Goal: Use online tool/utility: Utilize a website feature to perform a specific function

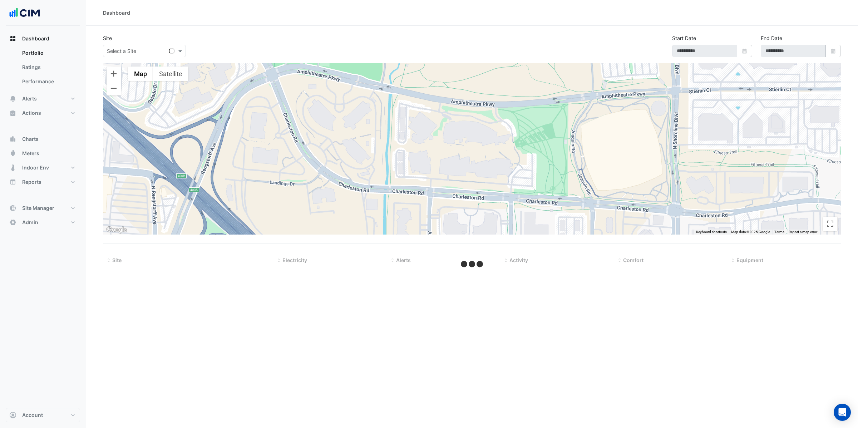
click at [129, 50] on input "text" at bounding box center [137, 52] width 61 height 8
type input "*******"
type input "**********"
select select "**"
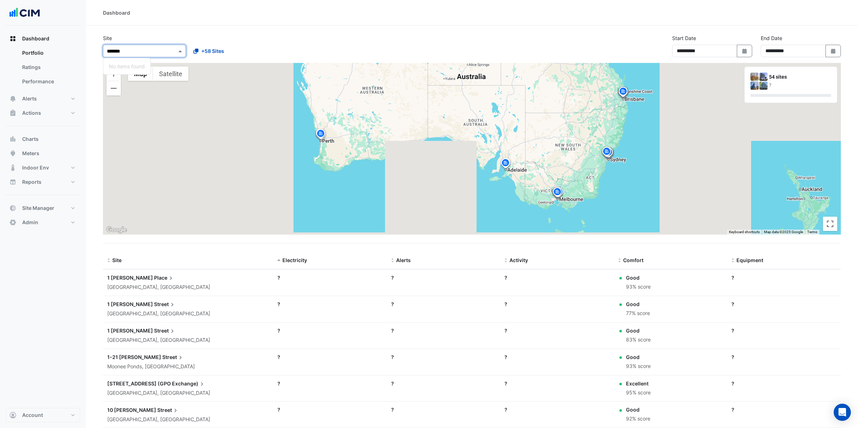
click at [141, 50] on input "*******" at bounding box center [137, 52] width 61 height 8
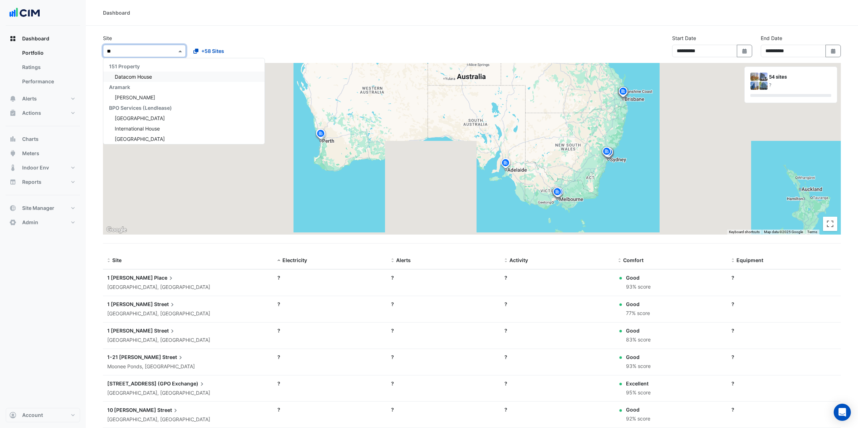
type input "*"
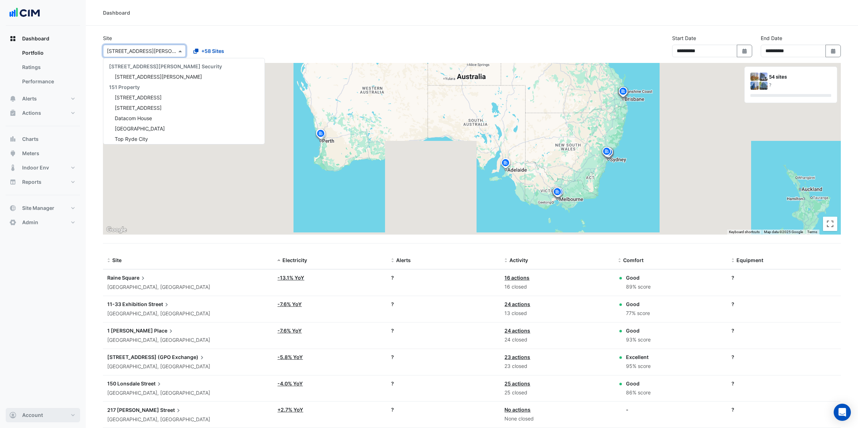
click at [37, 417] on span "Account" at bounding box center [32, 414] width 21 height 7
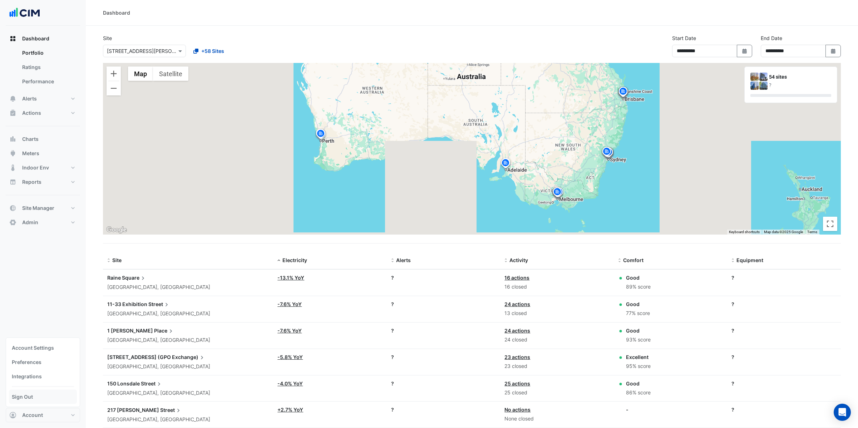
click at [40, 399] on link "Sign Out" at bounding box center [43, 396] width 68 height 14
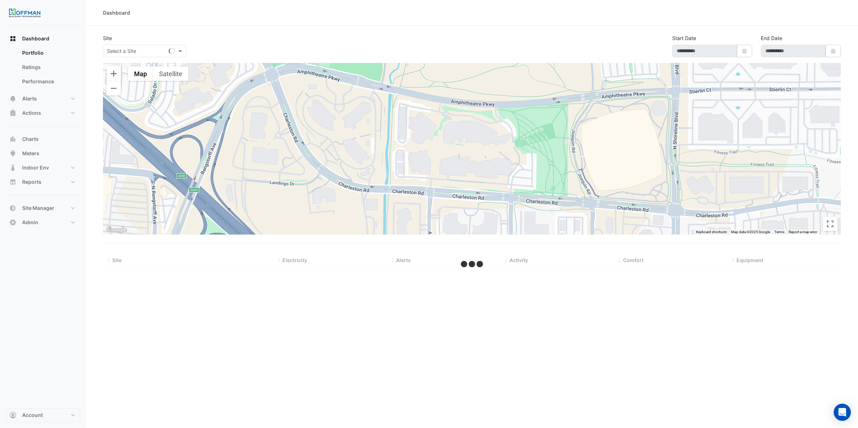
type input "**********"
select select "***"
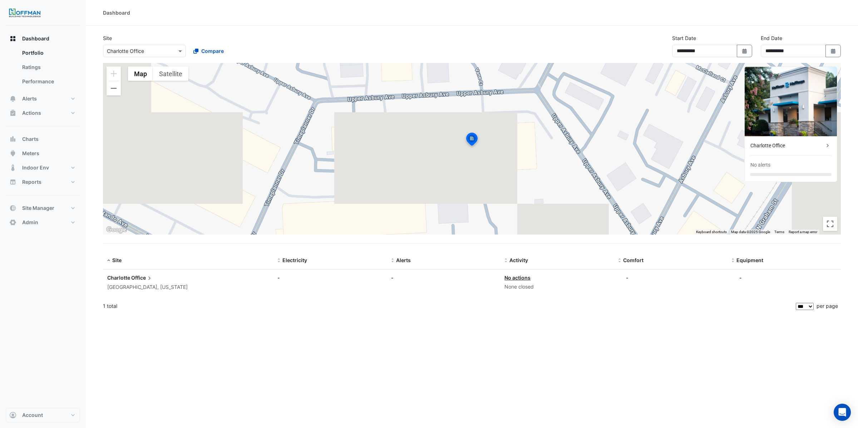
click at [133, 277] on span "Office" at bounding box center [142, 278] width 22 height 8
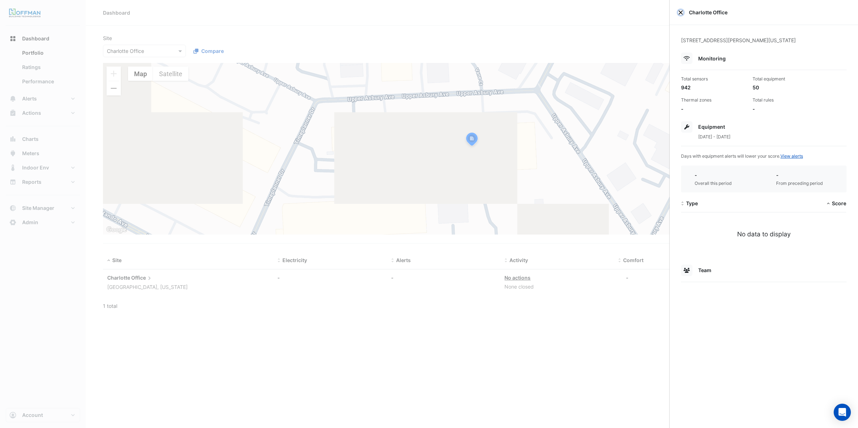
click at [680, 13] on button "Close" at bounding box center [680, 12] width 5 height 5
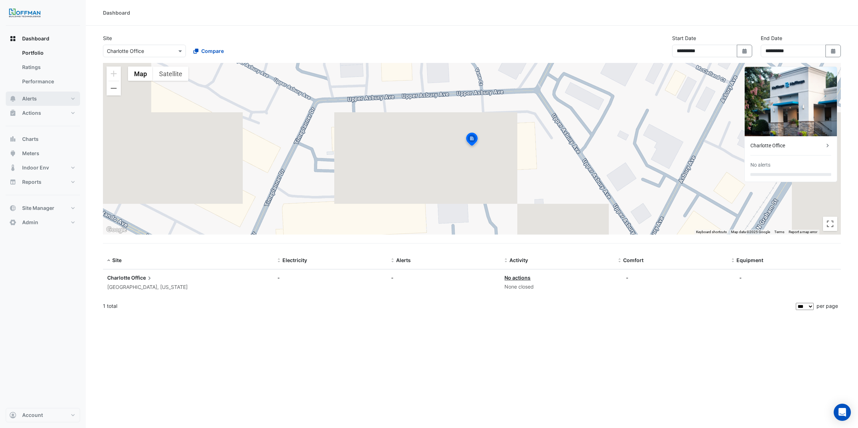
click at [36, 101] on span "Alerts" at bounding box center [29, 98] width 15 height 7
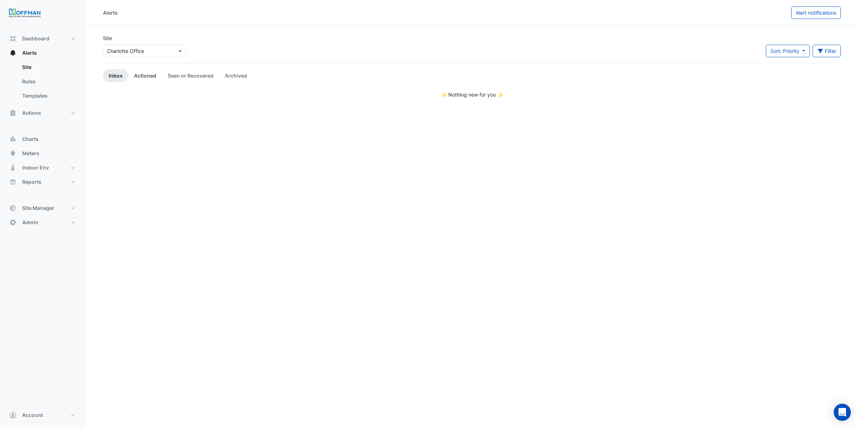
click at [149, 76] on link "Actioned" at bounding box center [145, 75] width 34 height 13
click at [177, 76] on link "Seen or Recovered" at bounding box center [190, 75] width 57 height 13
drag, startPoint x: 231, startPoint y: 75, endPoint x: 224, endPoint y: 76, distance: 7.3
click at [231, 75] on link "Archived" at bounding box center [236, 75] width 34 height 13
click at [39, 138] on button "Charts" at bounding box center [43, 139] width 74 height 14
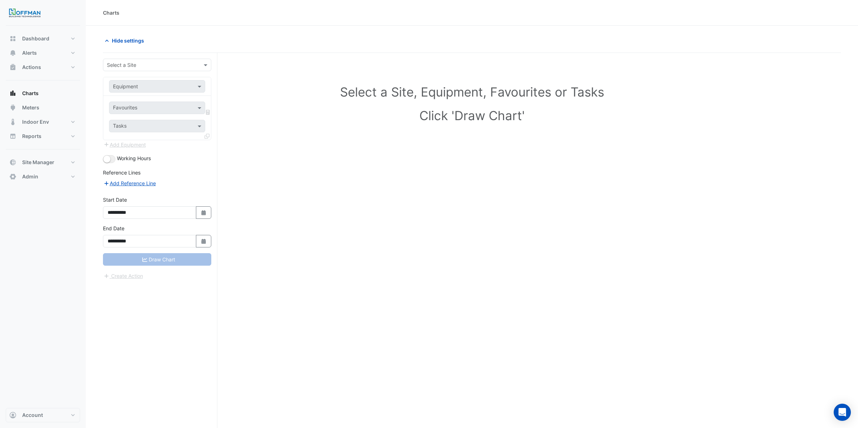
click at [153, 67] on input "text" at bounding box center [150, 65] width 86 height 8
click at [140, 80] on span "Charlotte Office" at bounding box center [127, 81] width 37 height 6
click at [141, 87] on input "text" at bounding box center [150, 87] width 74 height 8
click at [129, 101] on span "AHU-1" at bounding box center [122, 102] width 15 height 6
click at [131, 108] on input "text" at bounding box center [149, 109] width 72 height 8
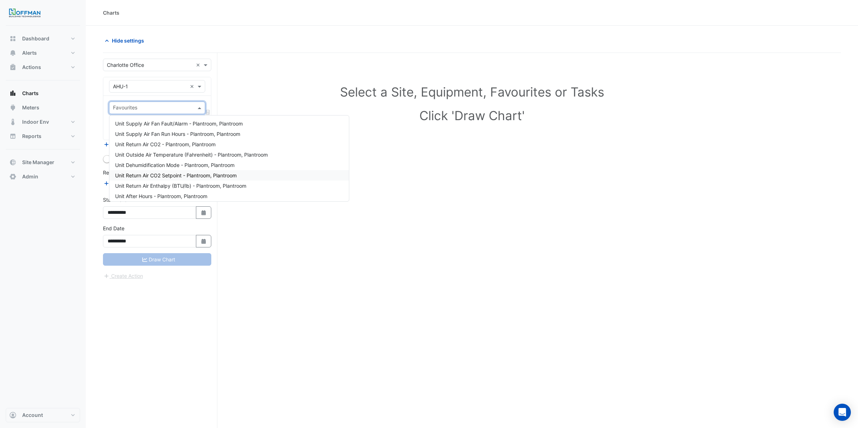
click at [194, 171] on div "Unit Return Air CO2 Setpoint - Plantroom, Plantroom" at bounding box center [228, 175] width 239 height 10
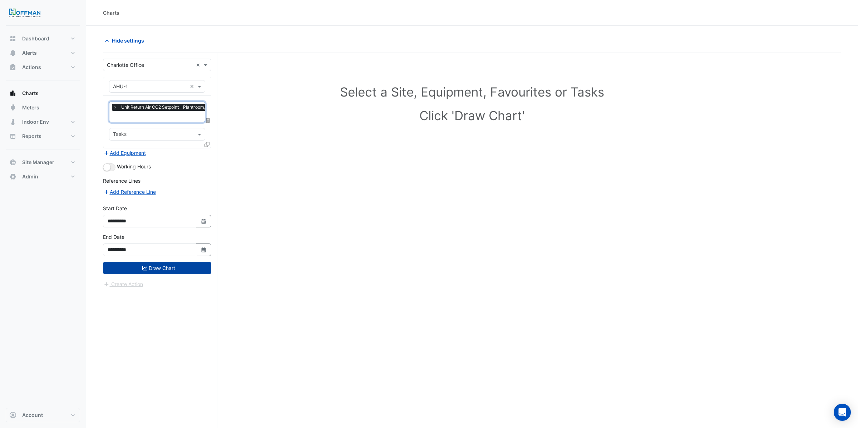
click at [174, 267] on button "Draw Chart" at bounding box center [157, 268] width 108 height 13
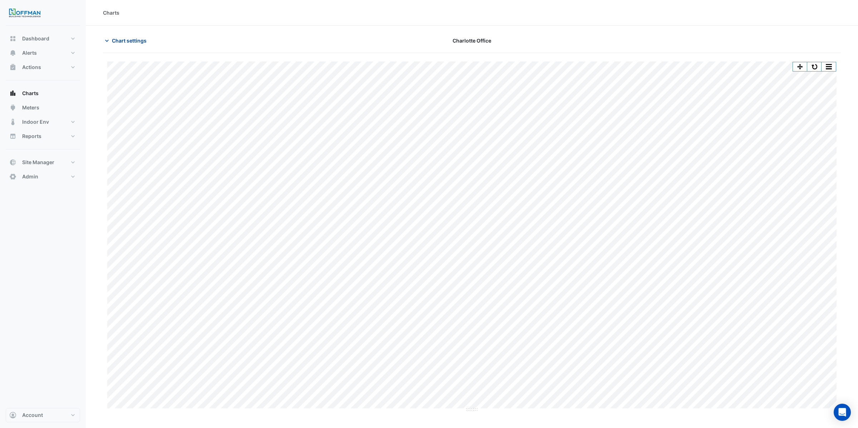
click at [126, 41] on span "Chart settings" at bounding box center [129, 41] width 35 height 8
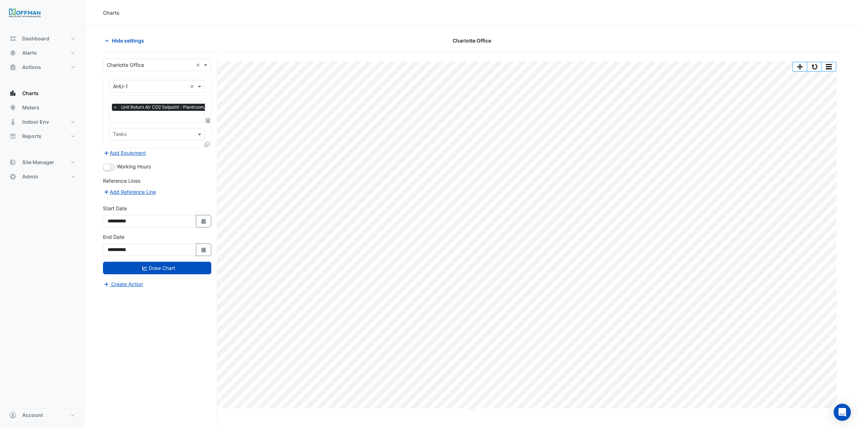
scroll to position [0, 4]
click at [148, 116] on input "text" at bounding box center [168, 117] width 118 height 8
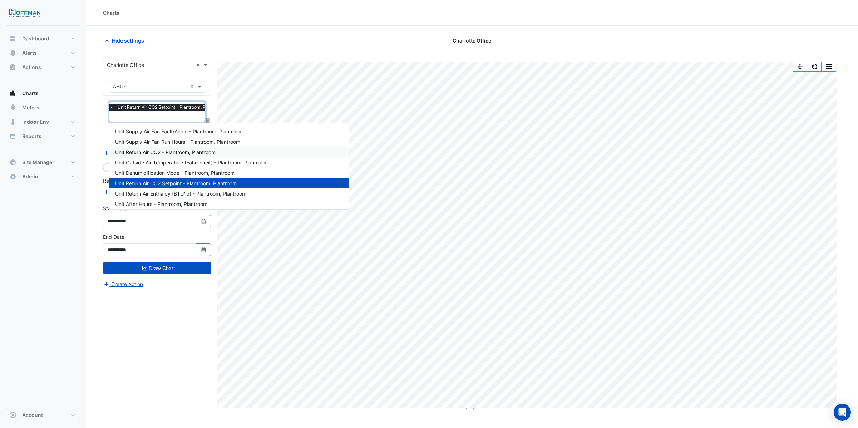
click at [194, 153] on span "Unit Return Air CO2 - Plantroom, Plantroom" at bounding box center [165, 152] width 100 height 6
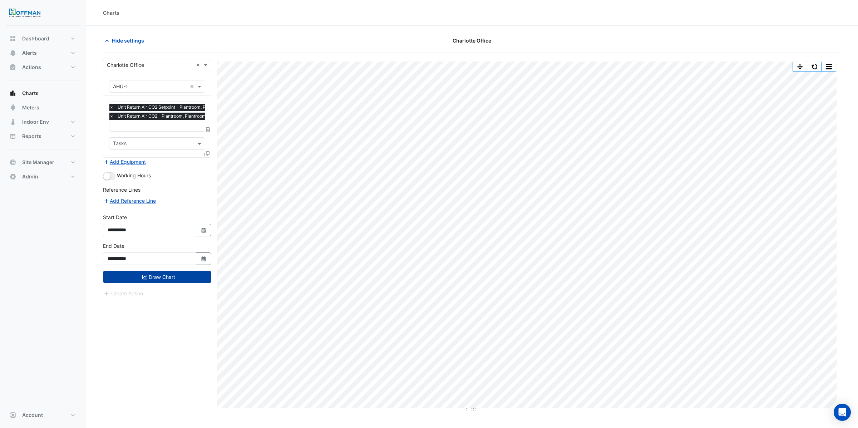
click at [161, 277] on button "Draw Chart" at bounding box center [157, 276] width 108 height 13
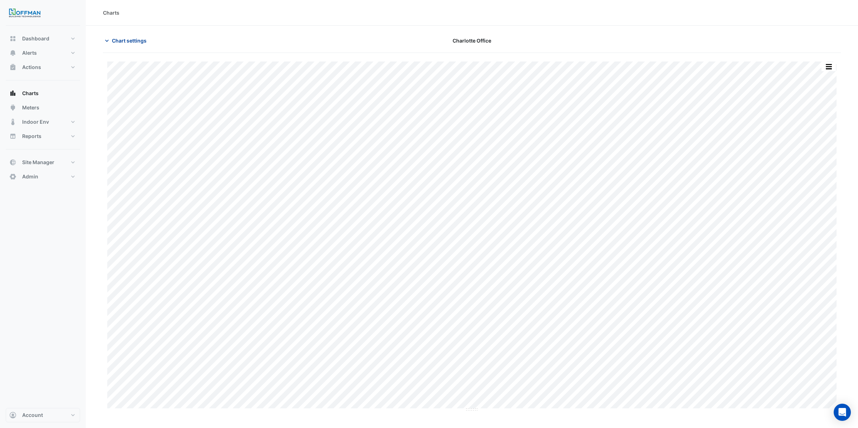
click at [120, 38] on span "Chart settings" at bounding box center [129, 41] width 35 height 8
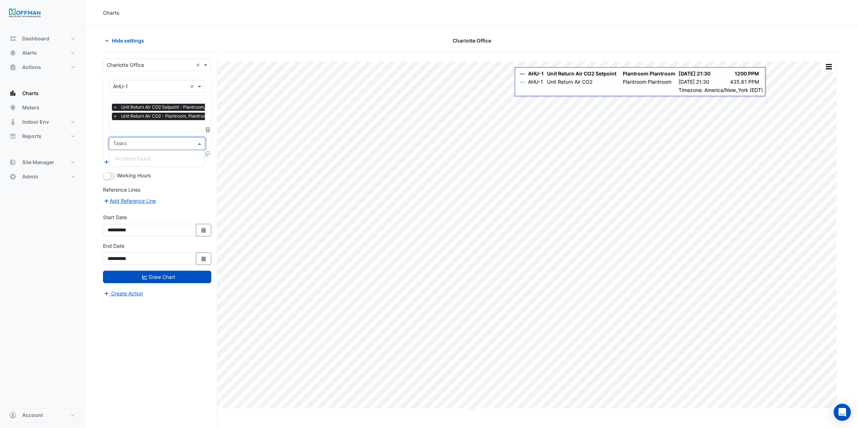
click at [131, 141] on input "text" at bounding box center [153, 144] width 80 height 8
drag, startPoint x: 167, startPoint y: 183, endPoint x: 158, endPoint y: 182, distance: 9.1
click at [167, 183] on form "**********" at bounding box center [157, 178] width 108 height 239
click at [136, 162] on button "Add Equipment" at bounding box center [124, 162] width 43 height 8
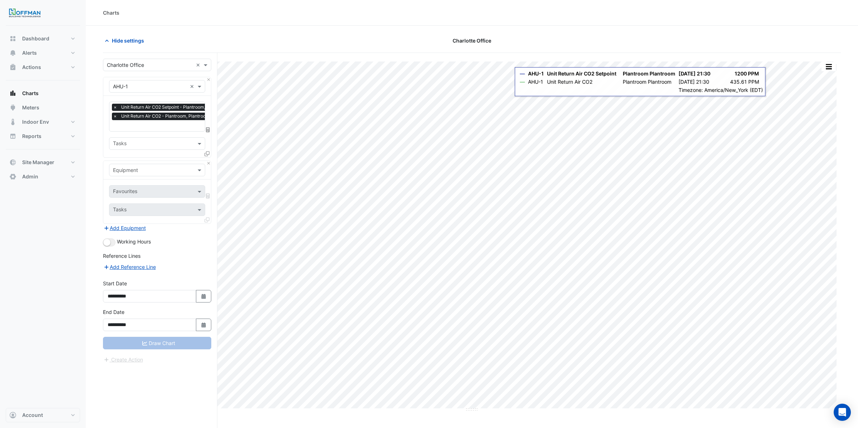
click at [136, 169] on input "text" at bounding box center [150, 171] width 74 height 8
click at [128, 194] on span "AHU-2" at bounding box center [122, 196] width 15 height 6
click at [135, 192] on input "text" at bounding box center [153, 192] width 80 height 8
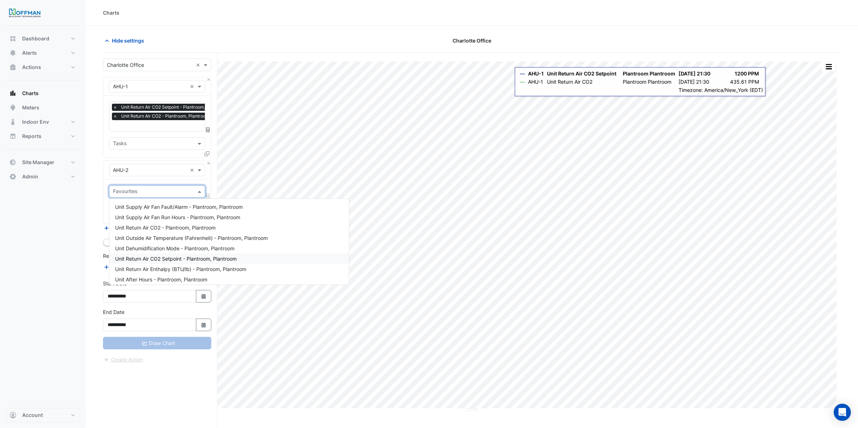
click at [185, 257] on span "Unit Return Air CO2 Setpoint - Plantroom, Plantroom" at bounding box center [175, 258] width 121 height 6
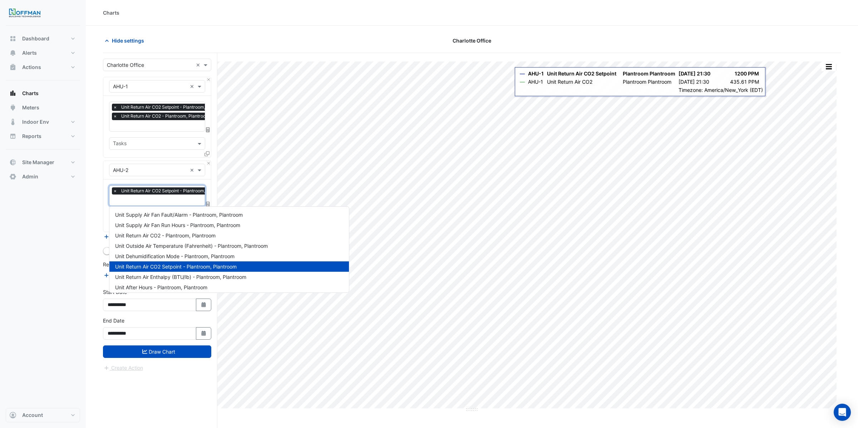
click at [150, 202] on input "text" at bounding box center [172, 201] width 118 height 8
click at [199, 234] on span "Unit Return Air CO2 - Plantroom, Plantroom" at bounding box center [165, 235] width 100 height 6
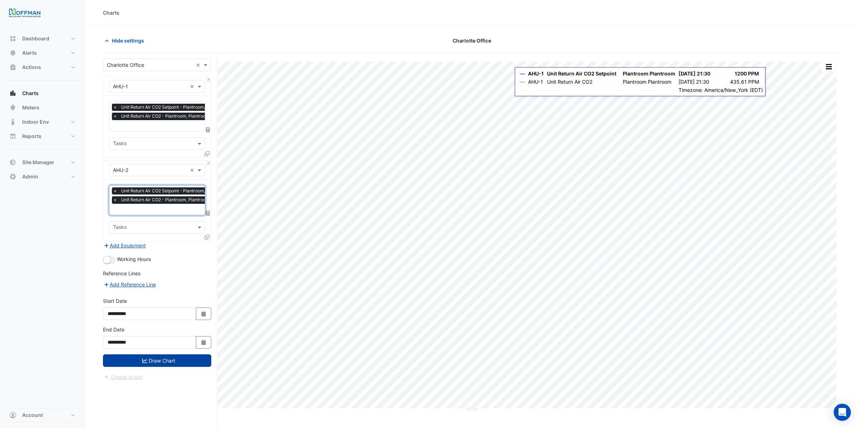
click at [159, 363] on button "Draw Chart" at bounding box center [157, 360] width 108 height 13
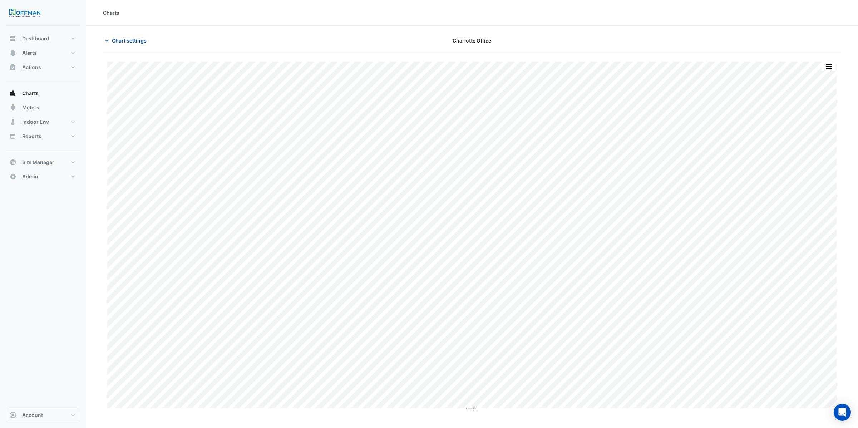
click at [123, 41] on span "Chart settings" at bounding box center [129, 41] width 35 height 8
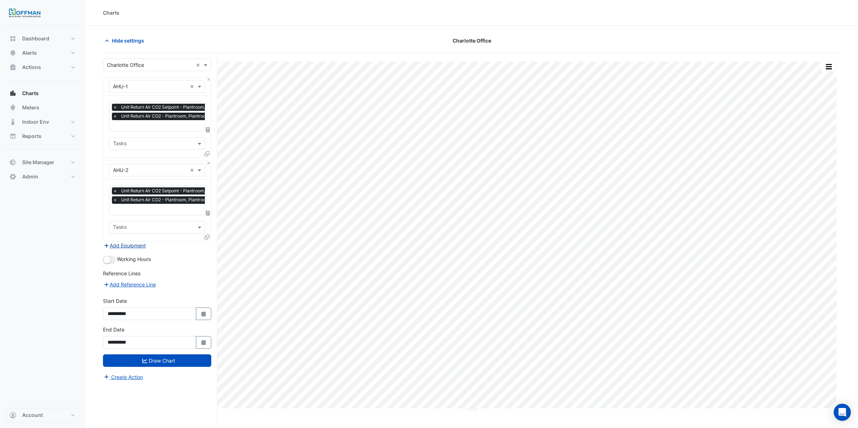
click at [124, 246] on button "Add Equipment" at bounding box center [124, 245] width 43 height 8
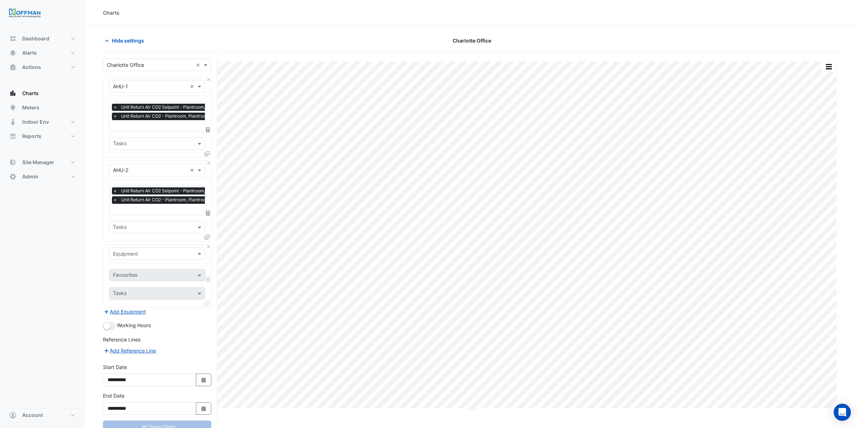
scroll to position [27, 0]
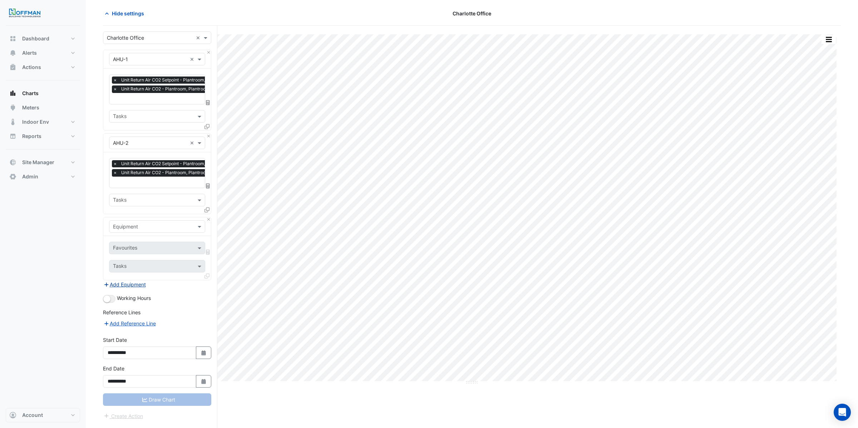
click at [125, 284] on button "Add Equipment" at bounding box center [124, 284] width 43 height 8
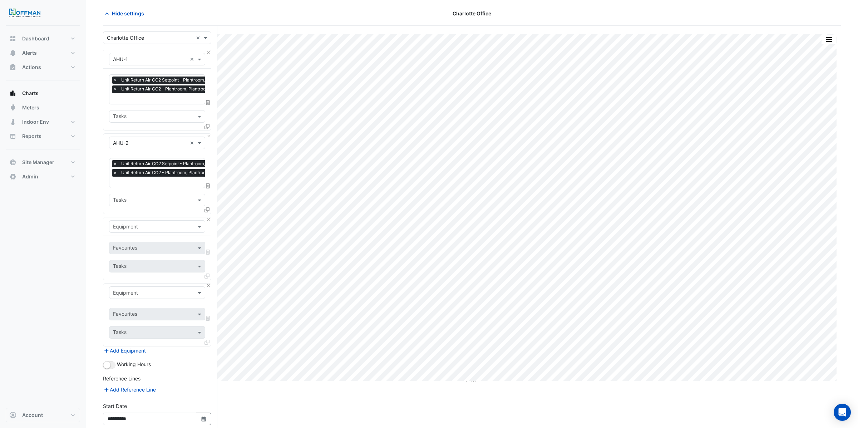
click at [133, 294] on input "text" at bounding box center [150, 293] width 74 height 8
click at [130, 377] on span "Weather" at bounding box center [124, 378] width 19 height 6
click at [132, 314] on input "text" at bounding box center [153, 315] width 80 height 8
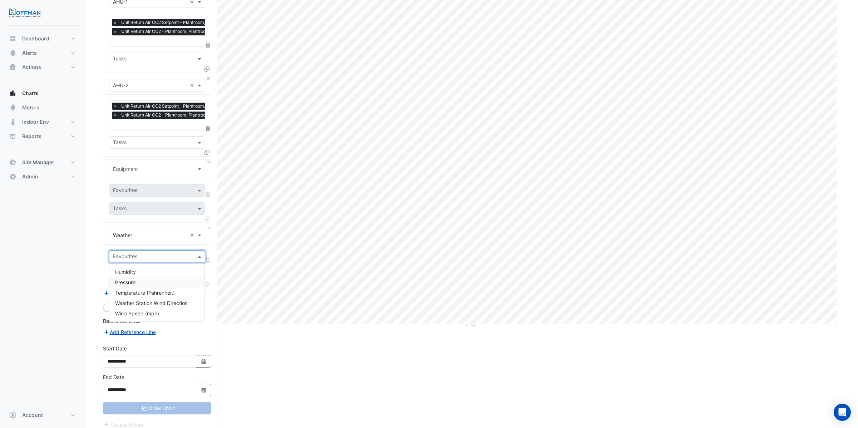
scroll to position [91, 0]
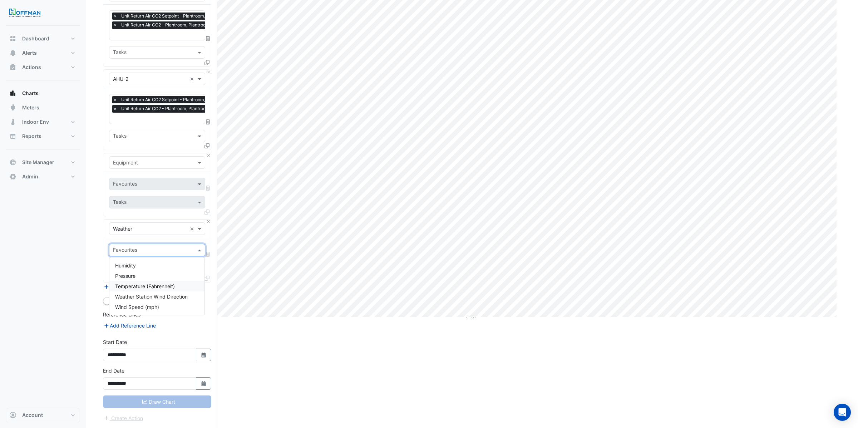
click at [151, 289] on div "Temperature (Fahrenheit)" at bounding box center [156, 286] width 95 height 10
click at [134, 273] on div at bounding box center [152, 268] width 81 height 9
click at [202, 304] on div "Working Hours" at bounding box center [157, 300] width 108 height 9
click at [153, 409] on form "Select a Site × Charlotte Office × Equipment × AHU-1 × Favourites × Unit Return…" at bounding box center [157, 194] width 108 height 455
drag, startPoint x: 152, startPoint y: 406, endPoint x: 166, endPoint y: 347, distance: 60.6
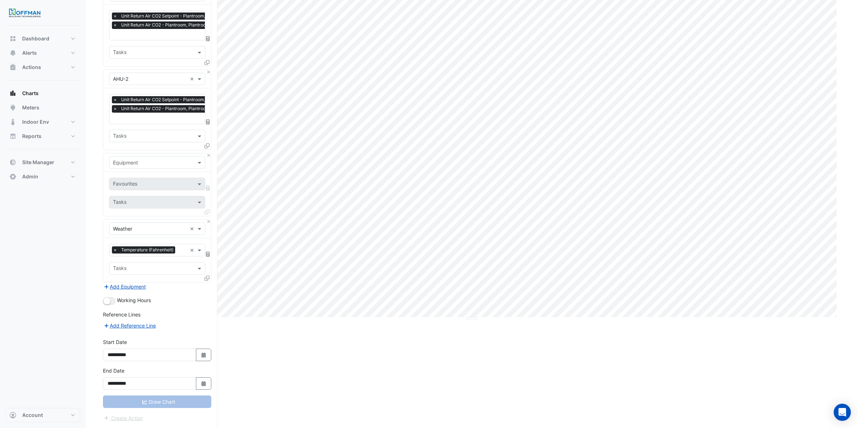
click at [154, 404] on div "Draw Chart" at bounding box center [157, 401] width 108 height 13
click at [115, 249] on span "×" at bounding box center [115, 249] width 6 height 7
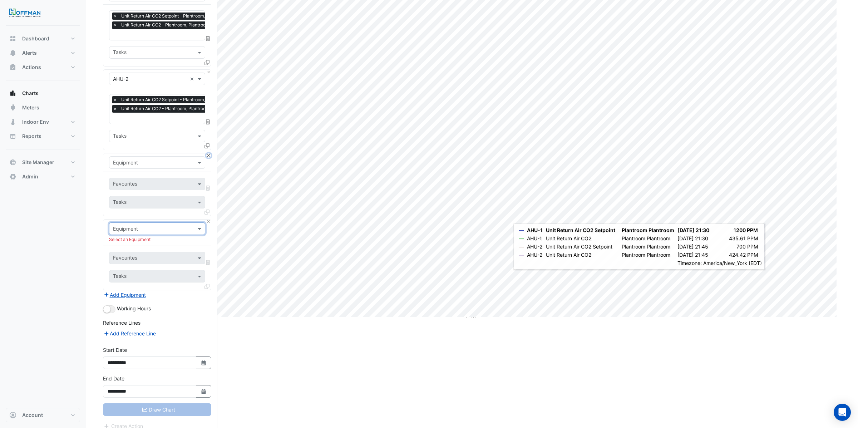
click at [210, 155] on button "Close" at bounding box center [208, 155] width 5 height 5
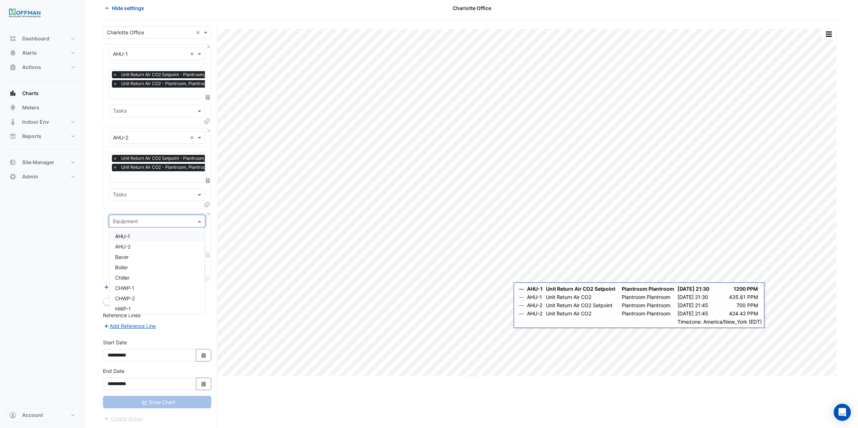
click at [128, 219] on input "text" at bounding box center [150, 222] width 74 height 8
click at [127, 304] on span "Weather" at bounding box center [124, 306] width 19 height 6
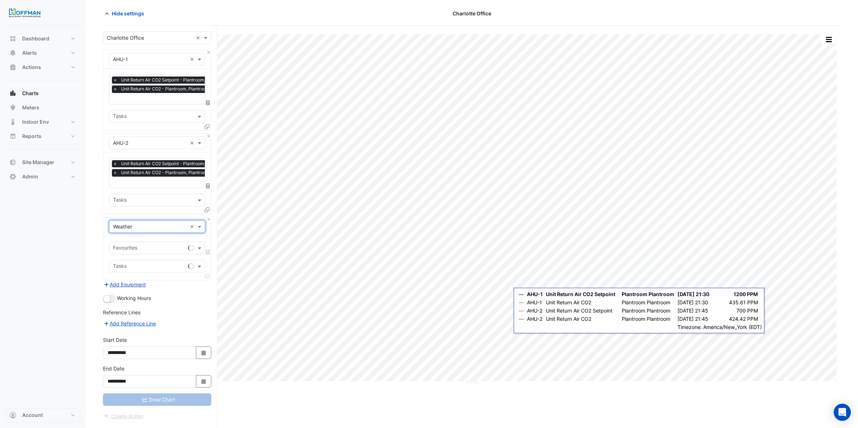
click at [150, 250] on input "text" at bounding box center [149, 249] width 72 height 8
click at [142, 283] on span "Temperature (Fahrenheit)" at bounding box center [145, 283] width 60 height 6
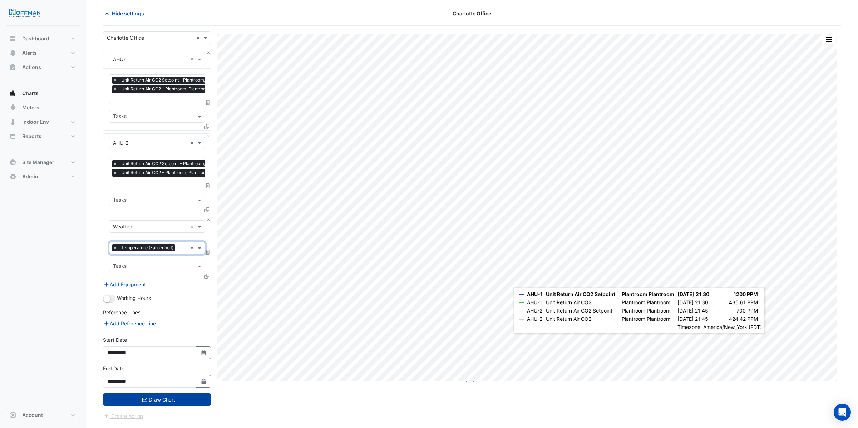
click at [144, 396] on fa-icon "submit" at bounding box center [144, 399] width 5 height 6
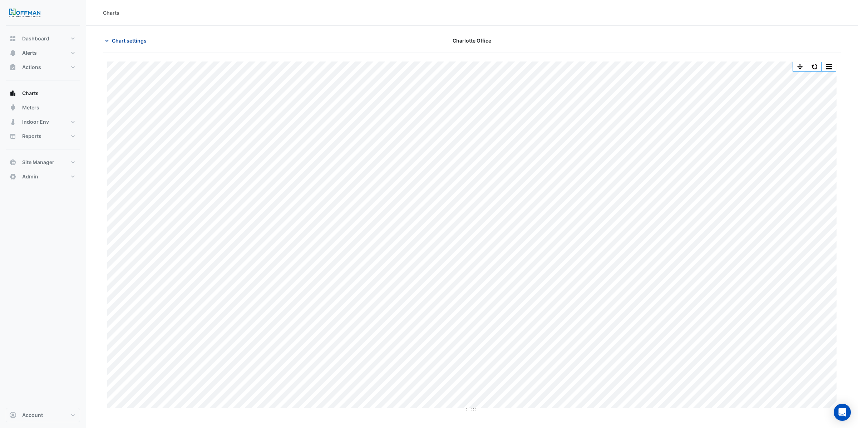
click at [118, 41] on span "Chart settings" at bounding box center [129, 41] width 35 height 8
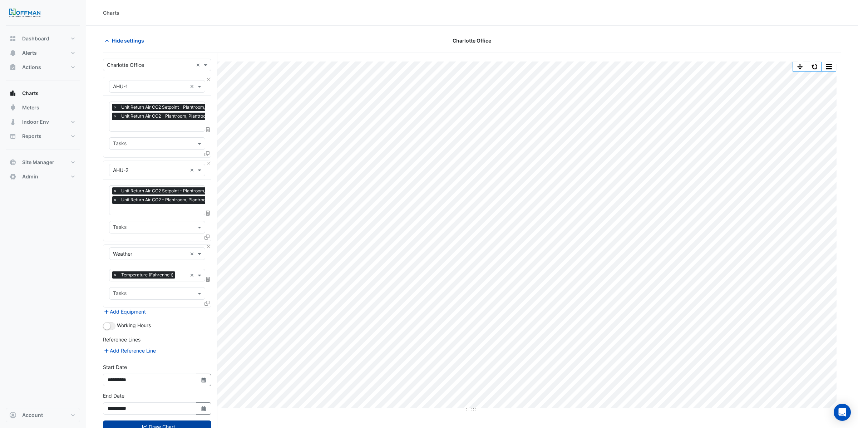
scroll to position [27, 0]
